Goal: Contribute content

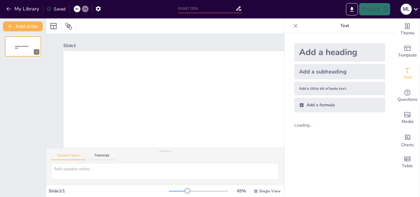
type input "New Sendsteps"
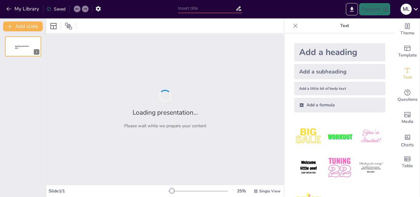
type input "COVID-19: Lo Que Necesitas Saber en Un Vistazo"
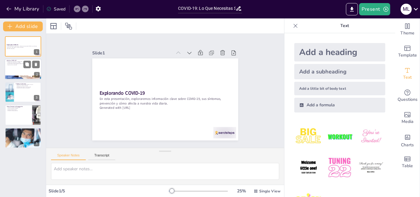
click at [23, 59] on div "¿Qué es COVID-19? COVID-19 es causado por el SARS-CoV-2. COVID-19 fue identific…" at bounding box center [23, 69] width 37 height 21
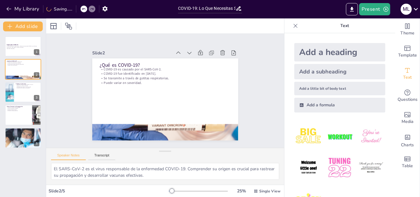
click at [1, 78] on div "Explorando COVID-19 En esta presentación, exploraremos información clave sobre …" at bounding box center [23, 92] width 46 height 112
click at [16, 96] on div at bounding box center [23, 92] width 37 height 21
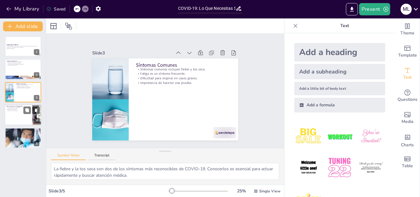
click at [12, 120] on div at bounding box center [23, 115] width 37 height 21
type textarea "Mantener una buena higiene de manos es una de las formas más efectivas de preve…"
